Goal: Find contact information: Find contact information

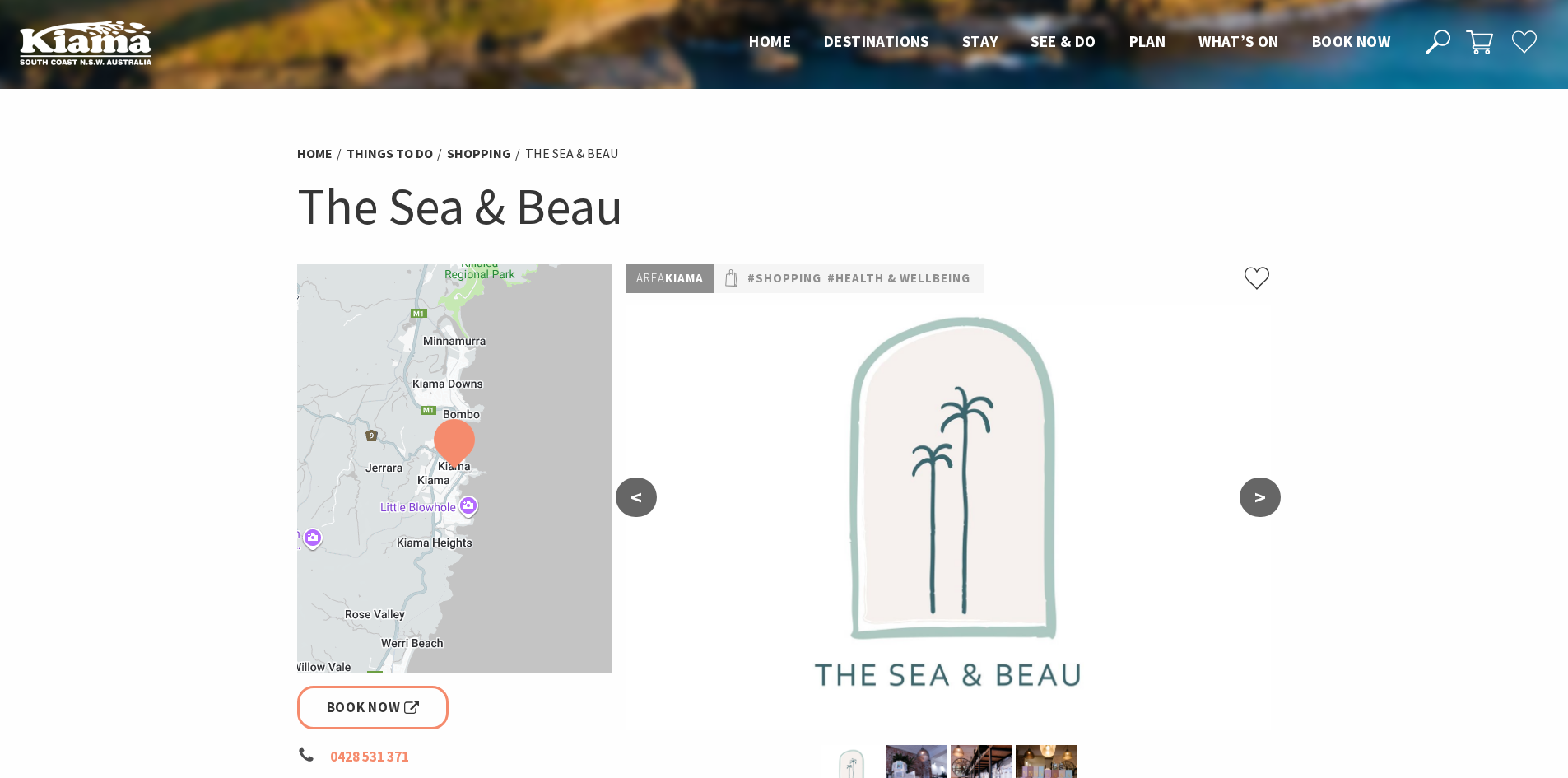
scroll to position [412, 0]
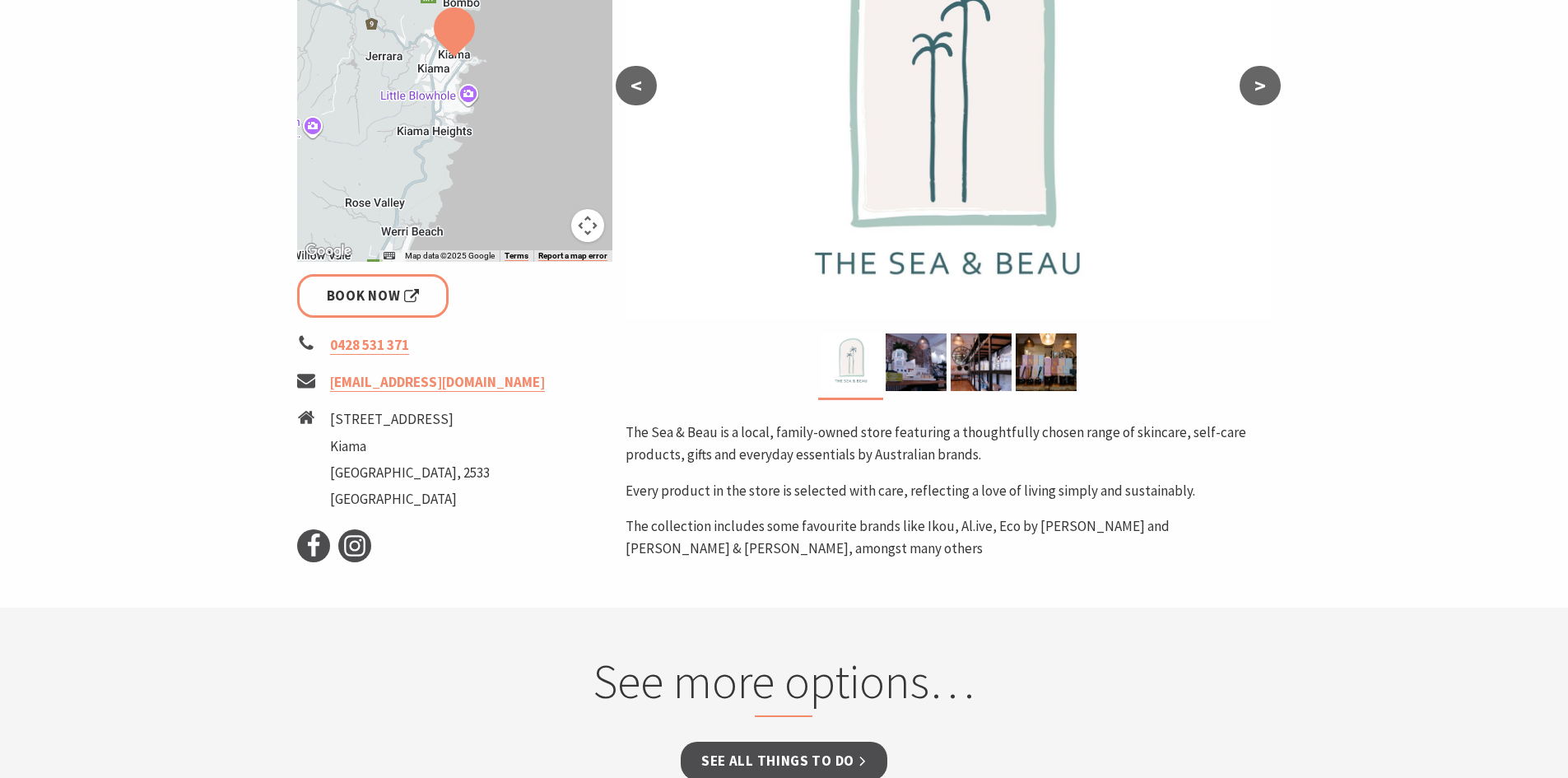
drag, startPoint x: 351, startPoint y: 380, endPoint x: 314, endPoint y: 379, distance: 37.0
click at [258, 368] on section "Home Things To Do Shopping The Sea & Beau The Sea & Beau ← Move left → Move rig…" at bounding box center [784, 142] width 1568 height 930
drag, startPoint x: 329, startPoint y: 383, endPoint x: 541, endPoint y: 393, distance: 212.2
click at [541, 393] on li "[EMAIL_ADDRESS][DOMAIN_NAME]" at bounding box center [455, 382] width 316 height 23
copy link "[EMAIL_ADDRESS][DOMAIN_NAME]"
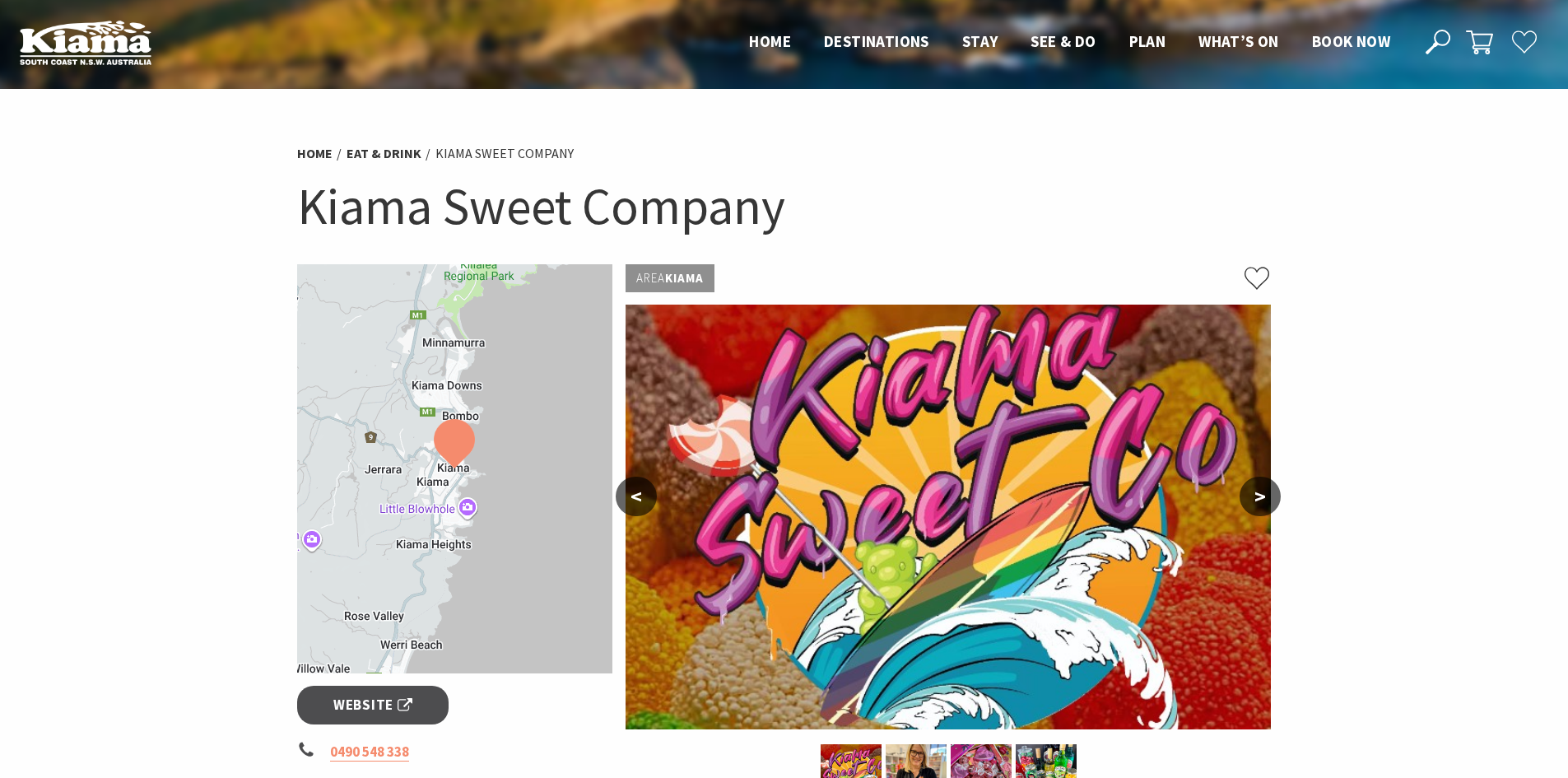
scroll to position [412, 0]
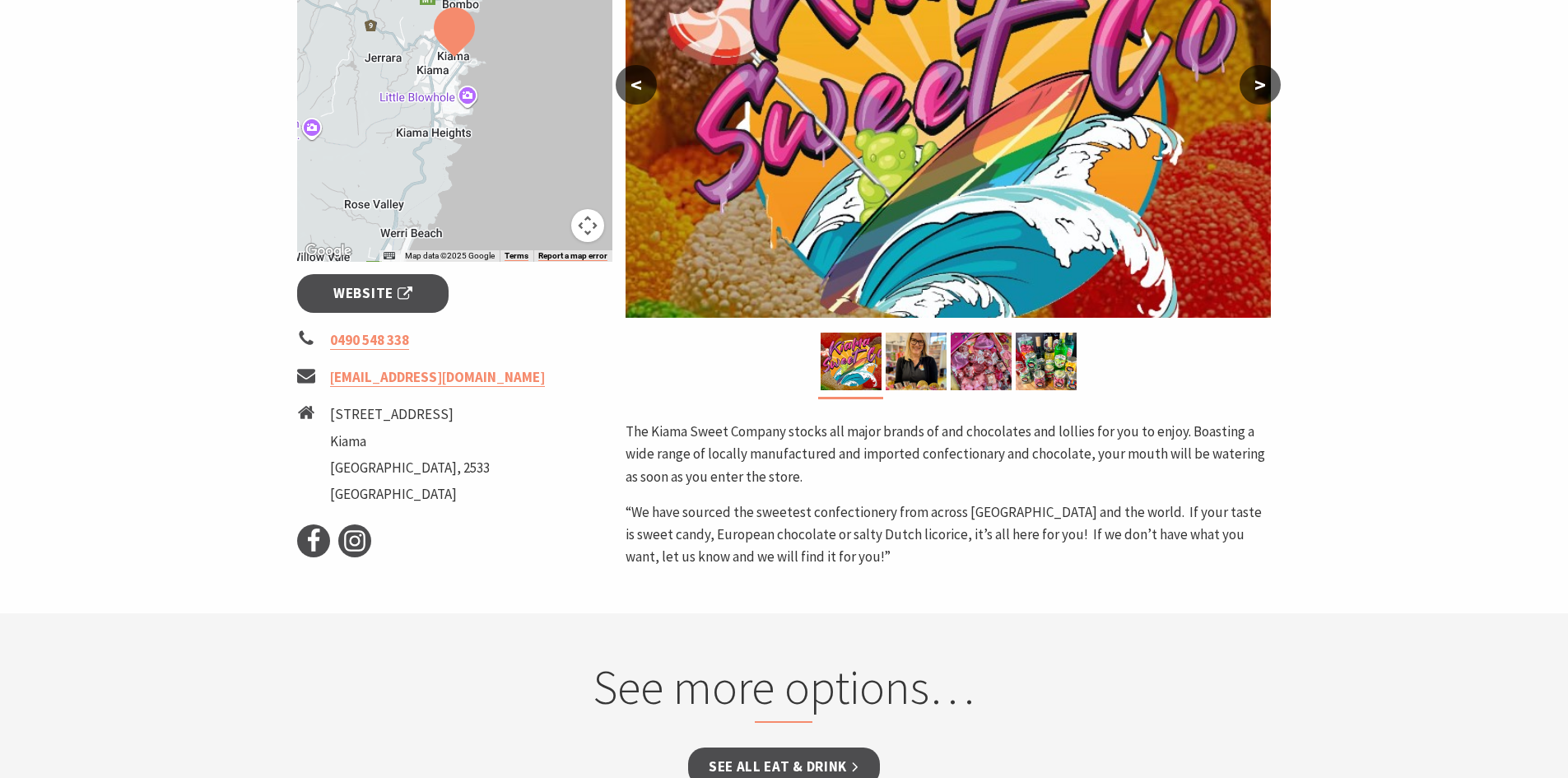
drag, startPoint x: 327, startPoint y: 376, endPoint x: 578, endPoint y: 383, distance: 251.1
click at [578, 383] on li "[EMAIL_ADDRESS][DOMAIN_NAME]" at bounding box center [455, 377] width 316 height 23
copy li "[EMAIL_ADDRESS][DOMAIN_NAME]"
